Goal: Task Accomplishment & Management: Use online tool/utility

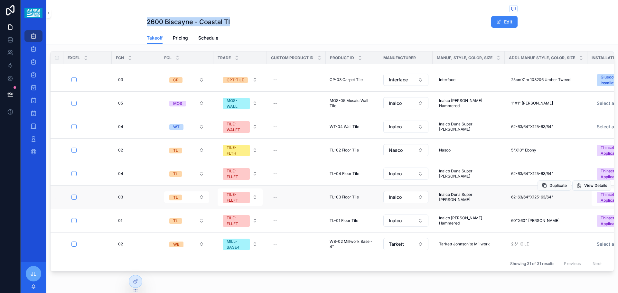
scroll to position [510, 0]
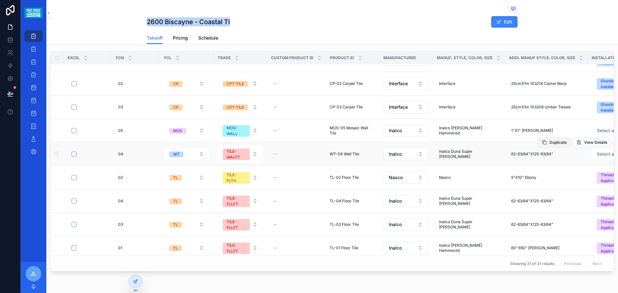
click at [550, 143] on span "Duplicate" at bounding box center [558, 142] width 17 height 5
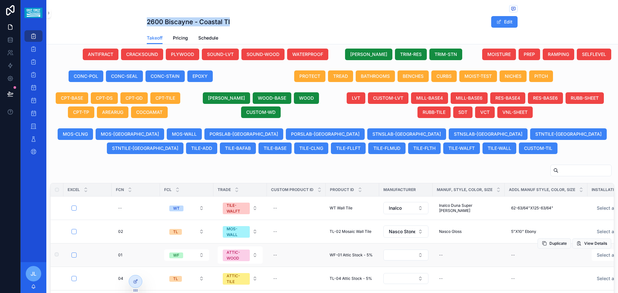
scroll to position [290, 0]
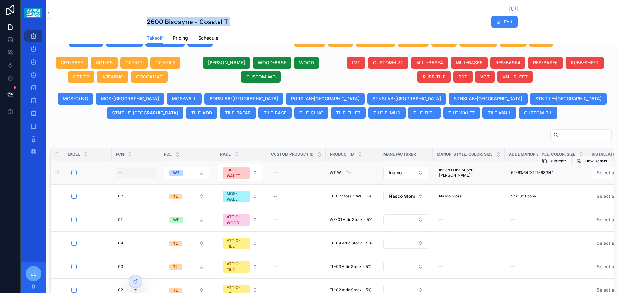
click at [121, 174] on div "--" at bounding box center [120, 172] width 4 height 5
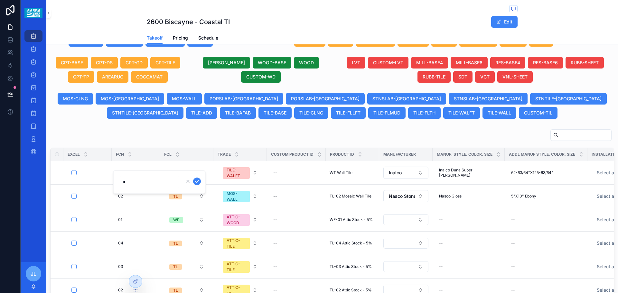
type input "**"
click button "scrollable content" at bounding box center [197, 182] width 8 height 8
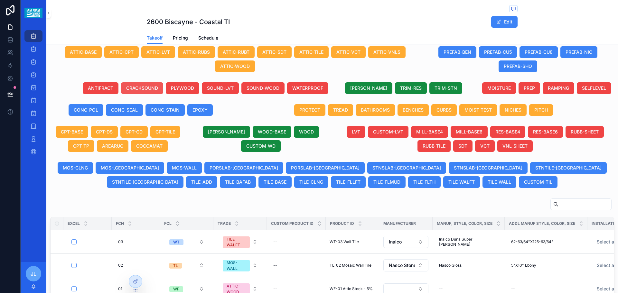
scroll to position [215, 0]
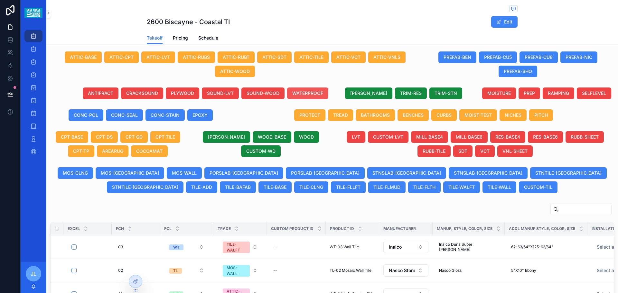
click at [310, 95] on span "WATERPROOF" at bounding box center [307, 93] width 31 height 6
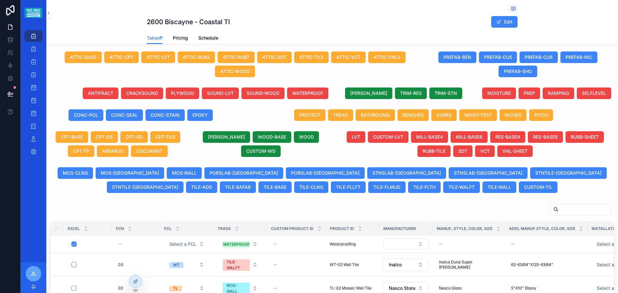
click at [310, 95] on span "WATERPROOF" at bounding box center [307, 93] width 31 height 6
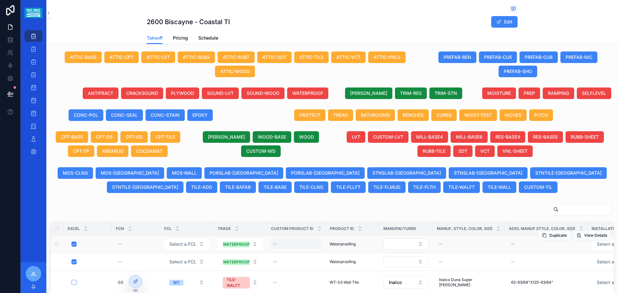
click at [285, 246] on div "--" at bounding box center [296, 244] width 51 height 10
type input "********"
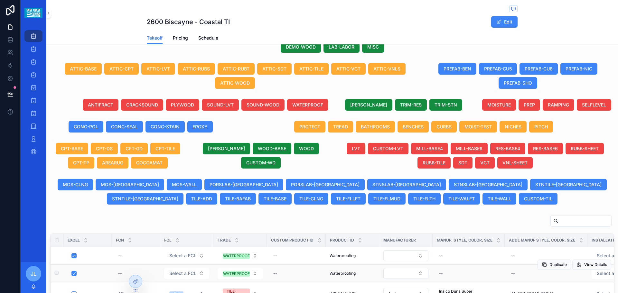
scroll to position [227, 0]
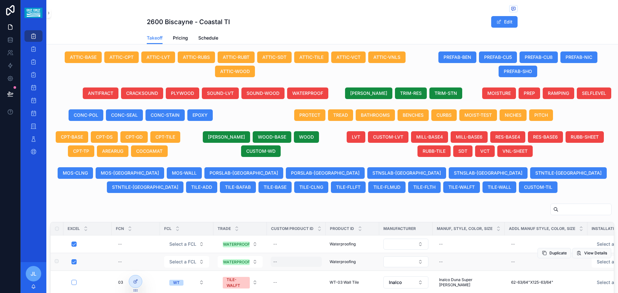
click at [298, 260] on div "--" at bounding box center [296, 262] width 51 height 10
type input "**********"
click button "scrollable content" at bounding box center [352, 271] width 8 height 8
click at [282, 245] on div "--" at bounding box center [296, 244] width 51 height 10
click at [302, 245] on div "--" at bounding box center [296, 244] width 51 height 10
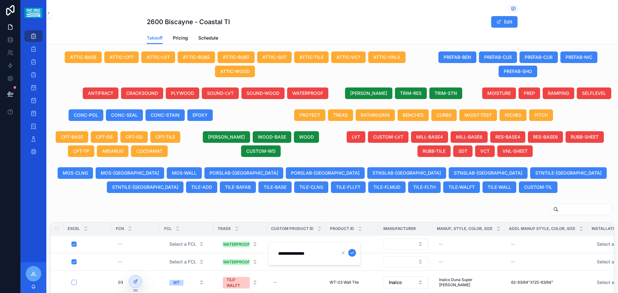
type input "**********"
click button "scrollable content" at bounding box center [352, 253] width 8 height 8
click at [541, 115] on span "PITCH" at bounding box center [542, 115] width 14 height 6
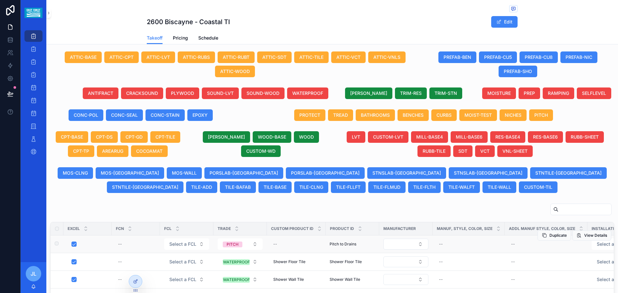
click at [342, 245] on span "Pitch to Drains" at bounding box center [343, 244] width 27 height 5
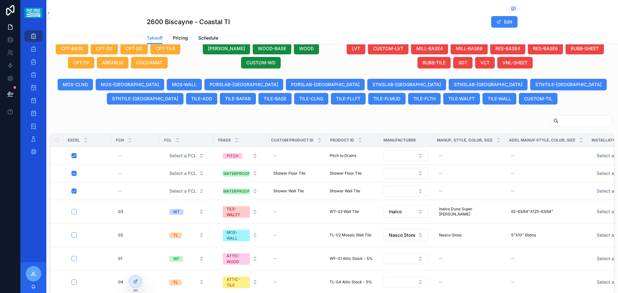
scroll to position [322, 0]
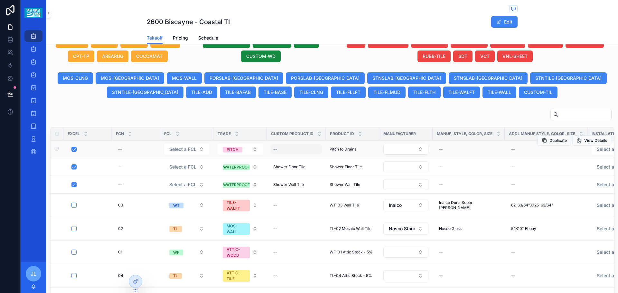
click at [288, 150] on div "--" at bounding box center [296, 149] width 51 height 10
type input "**********"
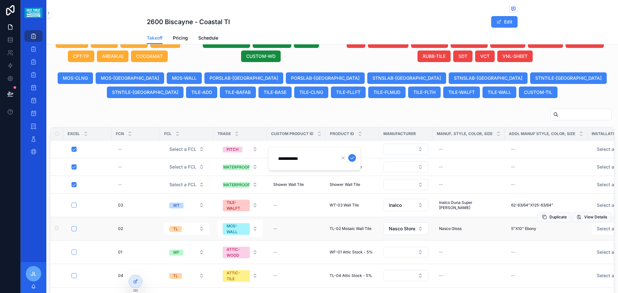
click button "scrollable content" at bounding box center [352, 158] width 8 height 8
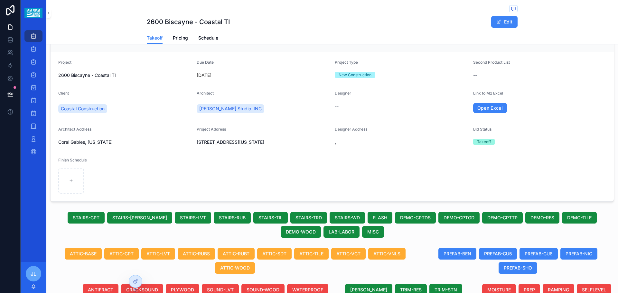
scroll to position [0, 0]
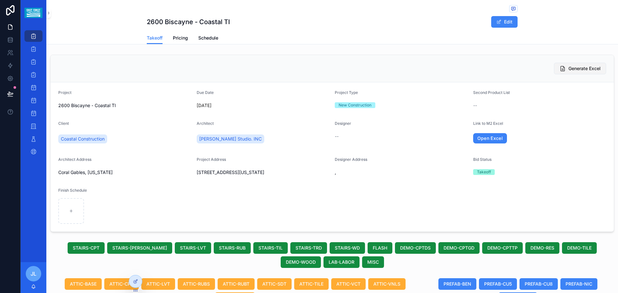
click at [569, 71] on span "Generate Excel" at bounding box center [585, 68] width 32 height 6
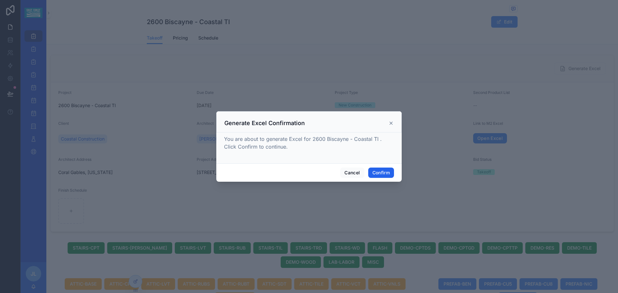
click at [377, 173] on button "Confirm" at bounding box center [381, 173] width 26 height 10
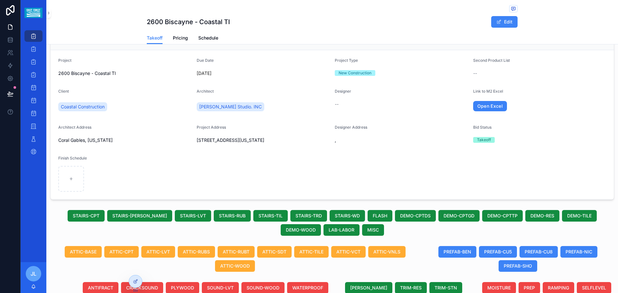
scroll to position [6, 0]
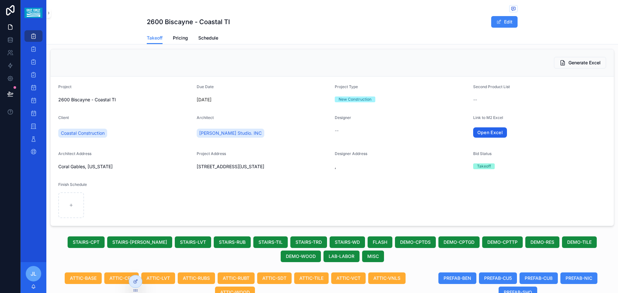
click at [490, 133] on link "Open Excel" at bounding box center [490, 133] width 34 height 10
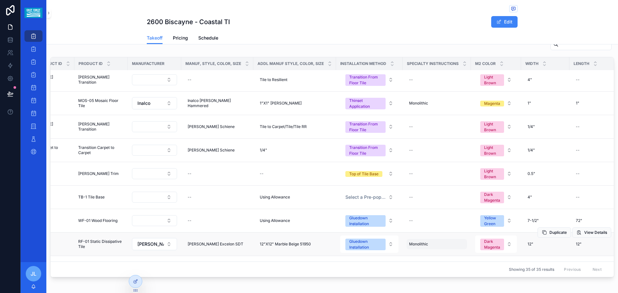
scroll to position [361, 250]
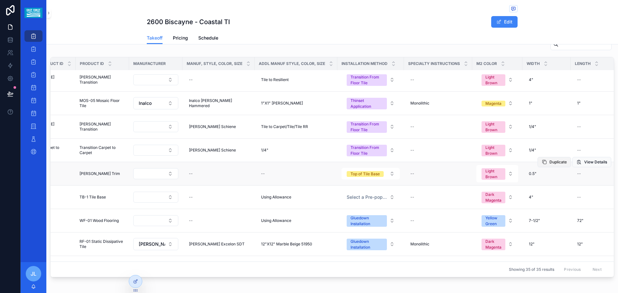
click at [550, 162] on span "Duplicate" at bounding box center [558, 162] width 17 height 5
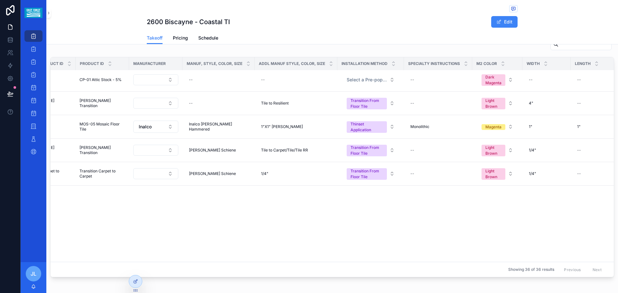
scroll to position [0, 250]
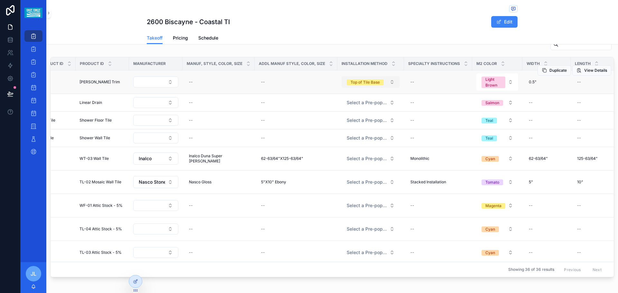
click at [367, 83] on div "Top of Tile Base" at bounding box center [365, 83] width 29 height 6
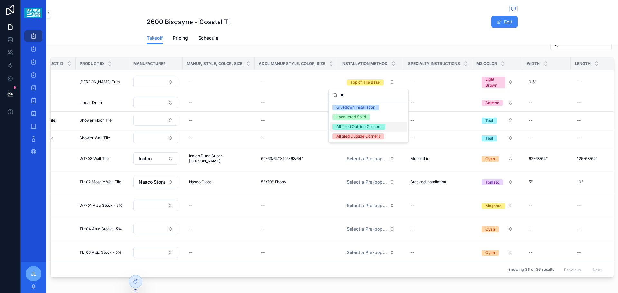
type input "**"
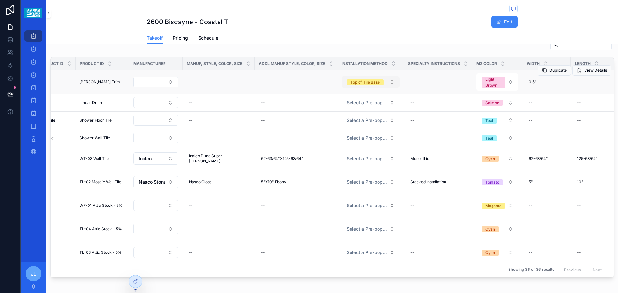
click at [359, 82] on div "Top of Tile Base" at bounding box center [365, 83] width 29 height 6
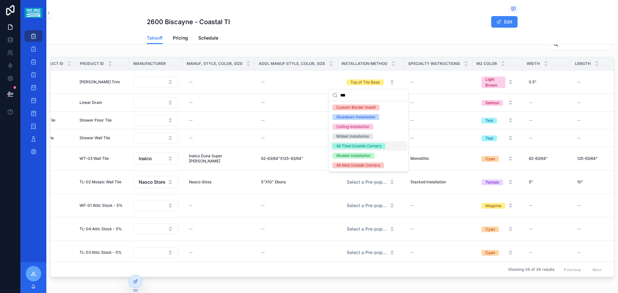
type input "***"
click at [375, 146] on div "All Tiled Outside Corners" at bounding box center [359, 146] width 45 height 6
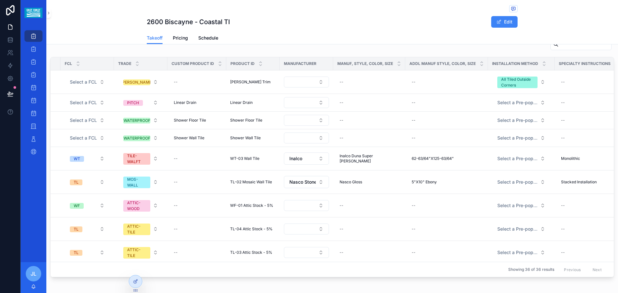
scroll to position [0, 0]
